Goal: Entertainment & Leisure: Browse casually

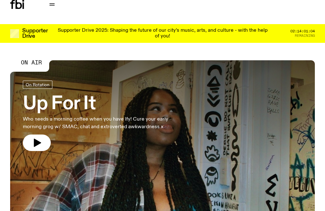
click at [40, 142] on icon "button" at bounding box center [37, 143] width 7 height 8
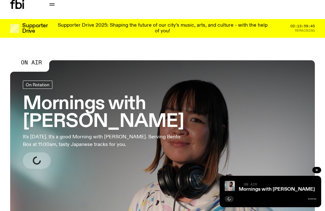
scroll to position [14, 0]
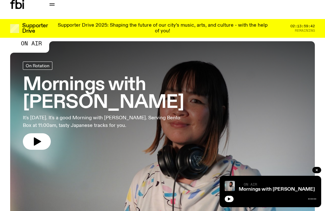
click at [36, 137] on icon "button" at bounding box center [37, 141] width 7 height 8
click at [319, 173] on button "button" at bounding box center [316, 170] width 9 height 6
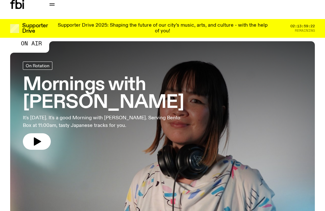
click at [40, 137] on icon "button" at bounding box center [37, 142] width 10 height 10
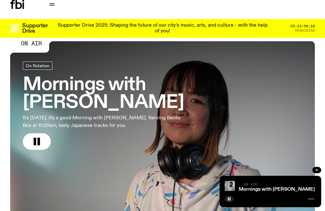
click at [37, 137] on icon "button" at bounding box center [37, 142] width 10 height 10
click at [39, 137] on icon "button" at bounding box center [37, 141] width 7 height 8
click at [44, 133] on button "button" at bounding box center [37, 141] width 28 height 17
